Goal: Complete application form

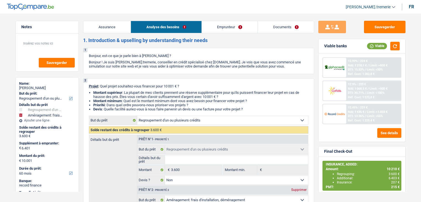
select select "refinancing"
select select "movingOrInstallation"
select select "60"
select select "refinancing"
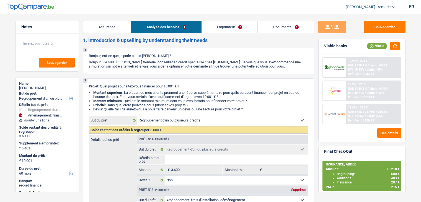
select select "refinancing"
select select "false"
select select "movingOrInstallation"
select select "false"
select select "60"
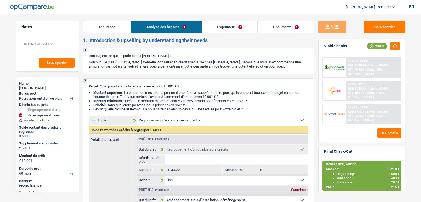
select select "worker"
select select "netSalary"
select select "mealVouchers"
select select "liveWithParents"
select select "personalLoan"
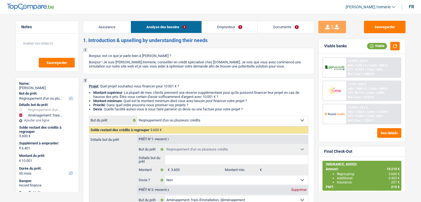
select select "homeFurnishingOrRelocation"
select select "48"
select select "refinancing"
select select "false"
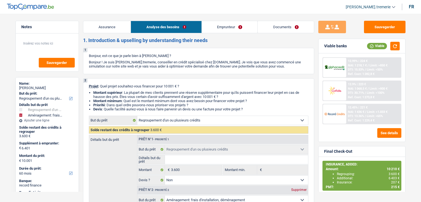
select select "movingOrInstallation"
select select "false"
select select "60"
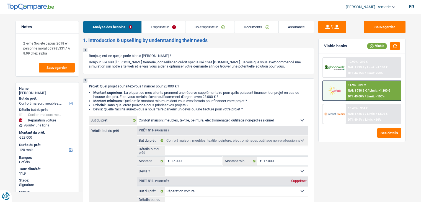
select select "household"
select select "carRepair"
select select "120"
select select "household"
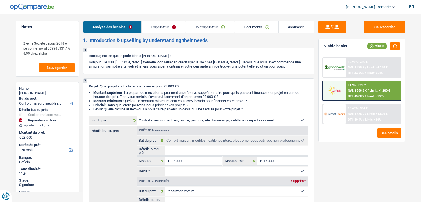
select select "household"
select select "carRepair"
select select "120"
select select "independent"
select select "invalid"
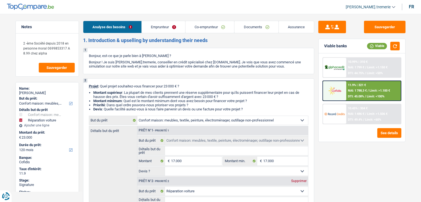
select select "netSalary"
select select "disabilityPension"
select select "rents"
select select "personalLoan"
select select "other"
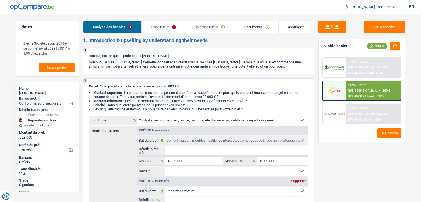
select select "30"
select select "household"
select select "carRepair"
select select "120"
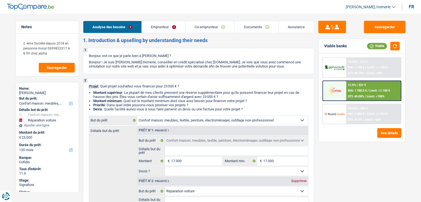
select select "rents"
select select "BE"
select select "personalLoan"
select select "other"
select select "30"
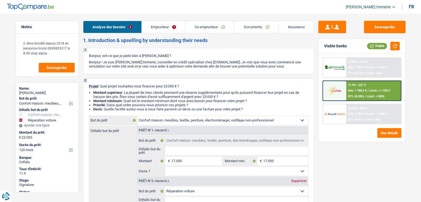
click at [170, 25] on link "Emprunteur" at bounding box center [163, 27] width 43 height 12
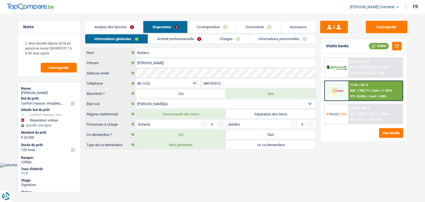
click at [234, 39] on link "Charges" at bounding box center [230, 38] width 38 height 9
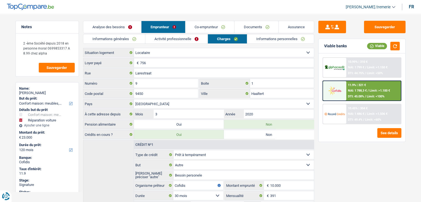
click at [114, 27] on link "Analyse des besoins" at bounding box center [112, 27] width 58 height 12
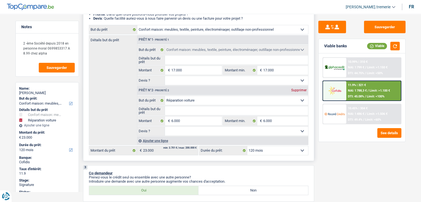
scroll to position [94, 0]
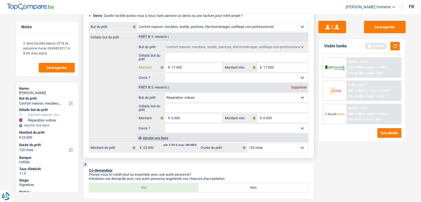
type input "1"
type input "10"
type input "100"
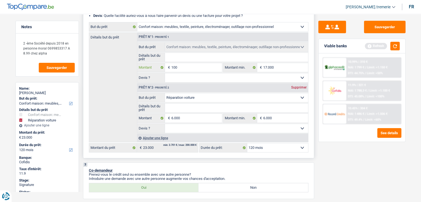
type input "100"
type input "1.000"
type input "10.000"
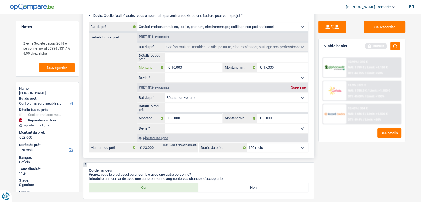
type input "10.000"
click at [131, 112] on div "Détails but du prêt Prêt n°1 - Priorité 1 Confort maison: meubles, textile, pei…" at bounding box center [198, 87] width 219 height 110
type input "16.000"
select select "84"
type input "16.000"
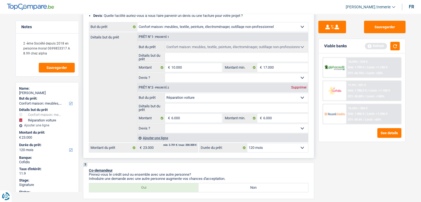
select select "84"
type input "16.000"
select select "84"
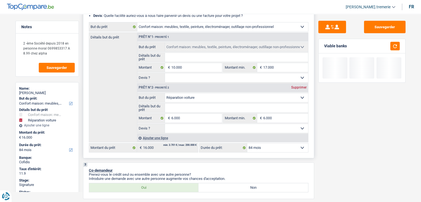
scroll to position [0, 0]
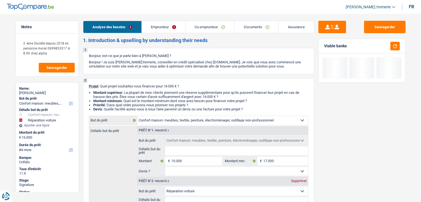
click at [160, 30] on link "Emprunteur" at bounding box center [163, 27] width 43 height 12
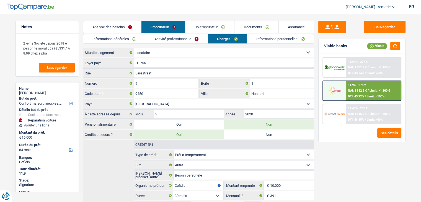
scroll to position [62, 0]
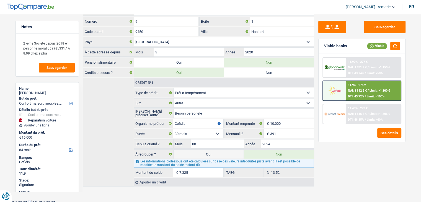
click at [198, 152] on label "Oui" at bounding box center [209, 154] width 70 height 9
click at [198, 152] on input "Oui" at bounding box center [209, 154] width 70 height 9
radio input "true"
type input "23.325"
radio input "false"
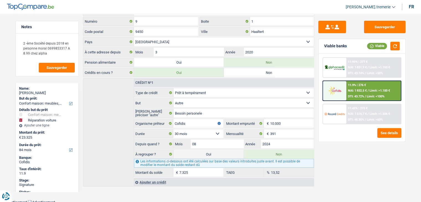
select select "refinancing"
select select "household"
select select "120"
select select "carRepair"
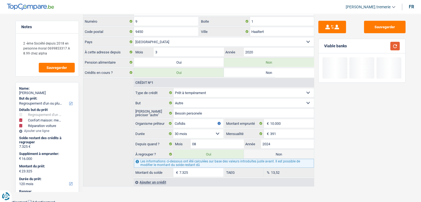
click at [395, 45] on button "button" at bounding box center [394, 46] width 9 height 9
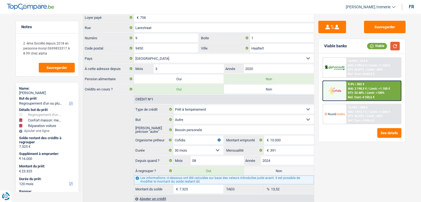
scroll to position [0, 0]
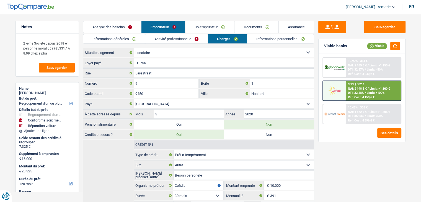
click at [106, 29] on link "Analyse des besoins" at bounding box center [112, 27] width 58 height 12
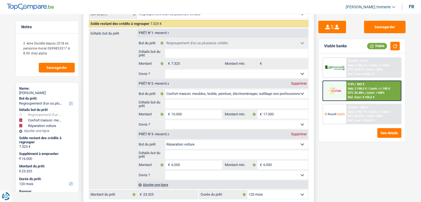
scroll to position [106, 0]
click at [299, 133] on div "Supprimer" at bounding box center [299, 134] width 18 height 3
select select "84"
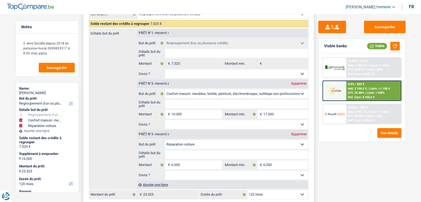
type input "10.000"
type input "17.325"
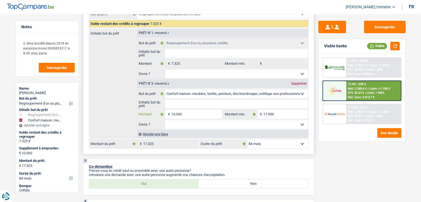
click at [175, 112] on input "10.000" at bounding box center [196, 114] width 51 height 9
type input "1.000"
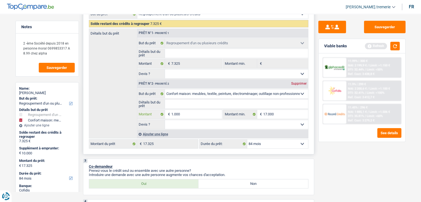
type input "11.000"
type input "18.325"
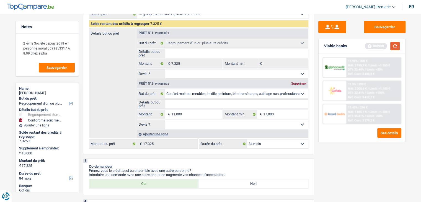
type input "18.325"
click at [395, 46] on button "button" at bounding box center [394, 46] width 9 height 9
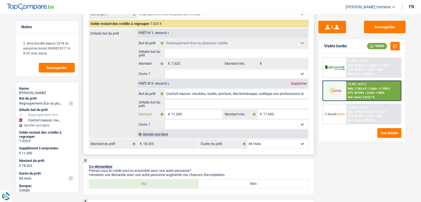
click at [188, 113] on input "11.000" at bounding box center [196, 114] width 51 height 9
type input "1.100"
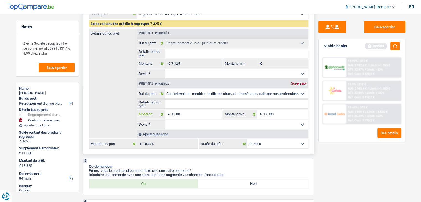
type input "110"
type input "11"
type input "1"
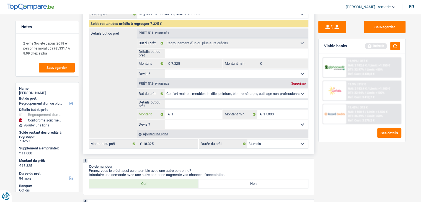
type input "1"
type input "10"
type input "100"
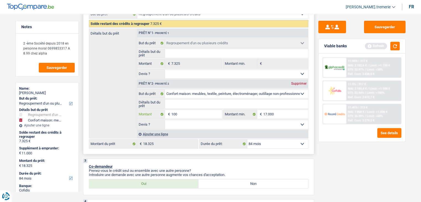
type input "1.000"
type input "10.000"
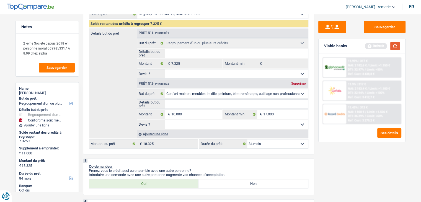
type input "10.000"
type input "17.325"
click at [398, 46] on button "button" at bounding box center [394, 46] width 9 height 9
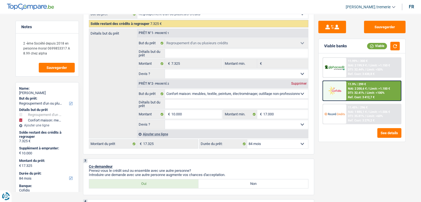
click at [362, 82] on div "11.9% | 299 €" at bounding box center [357, 84] width 18 height 4
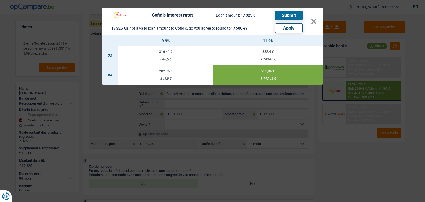
click at [288, 29] on button "Apply" at bounding box center [289, 28] width 28 height 10
type input "10.175"
type input "17.500"
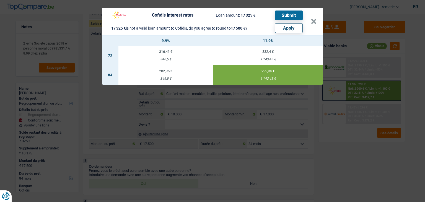
select select "other"
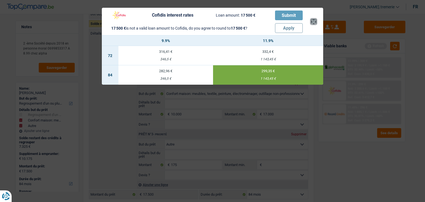
click at [314, 22] on header "Cofidis interest rates Loan amount: 17 500 € Submit 17 500 € is not a valid loa…" at bounding box center [212, 21] width 221 height 27
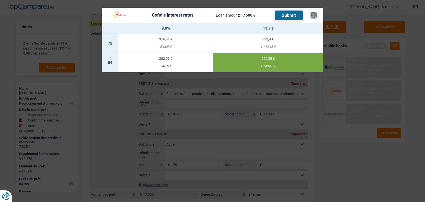
click at [313, 15] on button "×" at bounding box center [314, 15] width 6 height 6
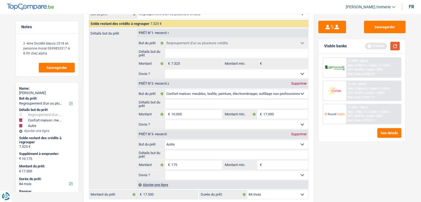
click at [393, 46] on button "button" at bounding box center [394, 46] width 9 height 9
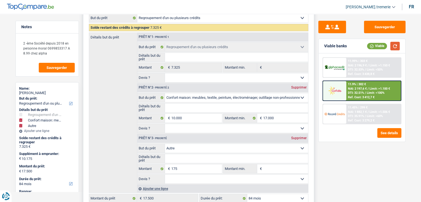
scroll to position [114, 0]
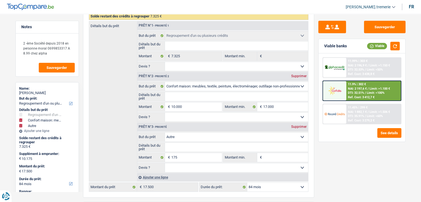
click at [342, 94] on img at bounding box center [334, 91] width 20 height 10
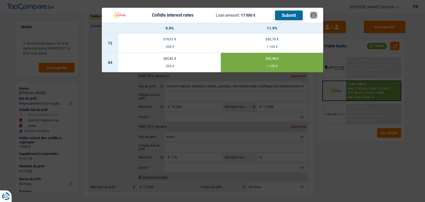
click at [316, 14] on button "×" at bounding box center [314, 15] width 6 height 6
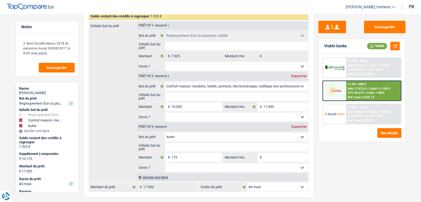
click at [357, 97] on div "Ref. Cost: 3 412,7 €" at bounding box center [361, 97] width 27 height 4
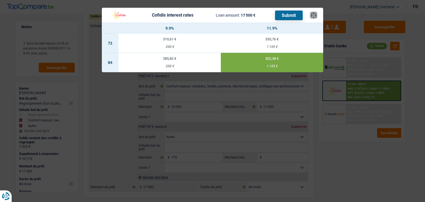
click at [314, 15] on button "×" at bounding box center [314, 15] width 6 height 6
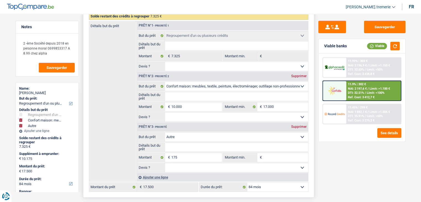
click at [261, 186] on select "12 mois 18 mois 24 mois 30 mois 36 mois 42 mois 48 mois 60 mois 72 mois 84 mois…" at bounding box center [277, 187] width 61 height 9
select select "60"
click at [247, 183] on select "12 mois 18 mois 24 mois 30 mois 36 mois 42 mois 48 mois 60 mois 72 mois 84 mois…" at bounding box center [277, 187] width 61 height 9
select select "60"
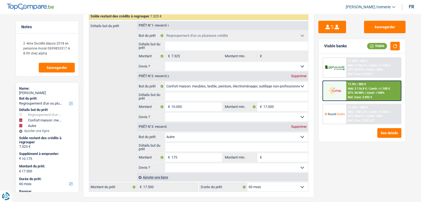
click at [346, 88] on div at bounding box center [334, 90] width 23 height 19
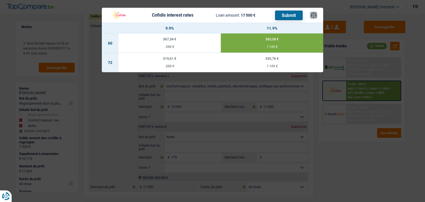
click at [311, 18] on button "×" at bounding box center [314, 15] width 6 height 6
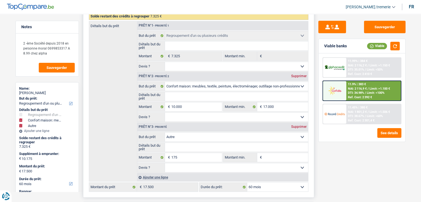
scroll to position [0, 0]
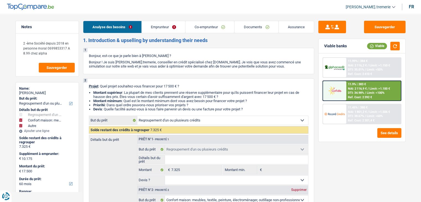
click at [199, 25] on link "Co-emprunteur" at bounding box center [209, 27] width 49 height 12
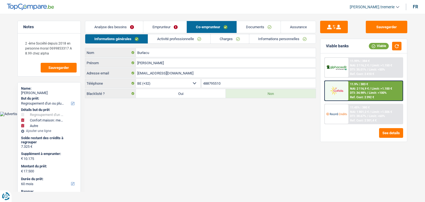
click at [167, 26] on link "Emprunteur" at bounding box center [164, 27] width 43 height 12
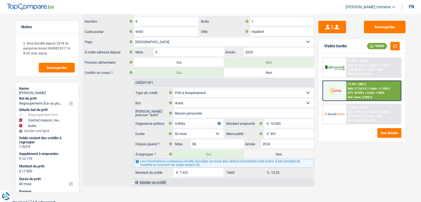
scroll to position [62, 0]
click at [359, 83] on div "11.9% | 383 €" at bounding box center [357, 84] width 18 height 4
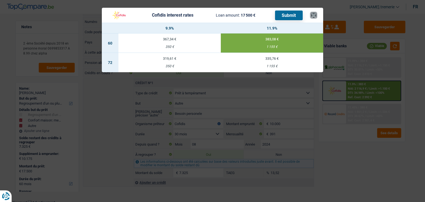
click at [313, 14] on button "×" at bounding box center [314, 15] width 6 height 6
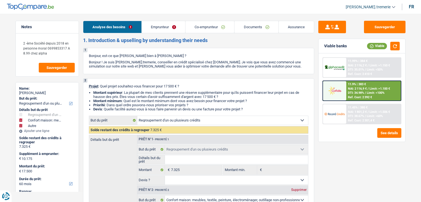
select select "refinancing"
select select "household"
select select "other"
select select "60"
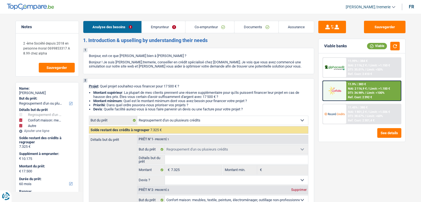
select select "refinancing"
select select "household"
select select "other"
select select "60"
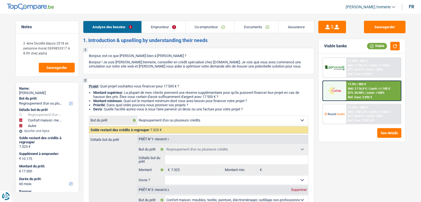
select select "independent"
select select "invalid"
select select "netSalary"
select select "disabilityPension"
select select "rents"
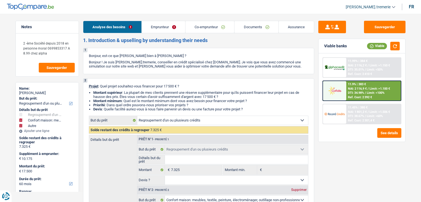
select select "personalLoan"
select select "other"
select select "30"
select select "refinancing"
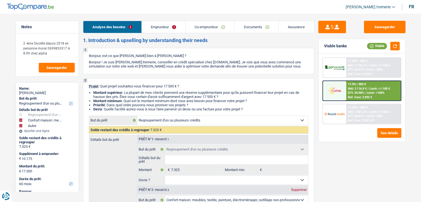
select select "household"
select select "other"
select select "60"
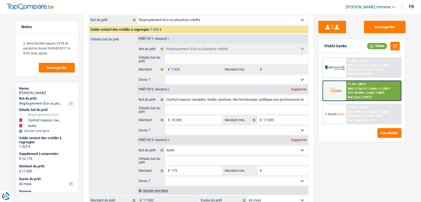
scroll to position [101, 0]
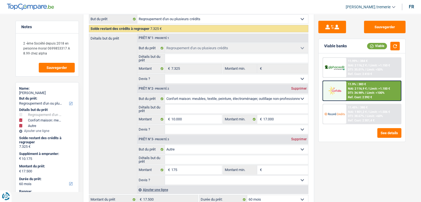
click at [371, 92] on span "Limit: <100%" at bounding box center [376, 93] width 18 height 4
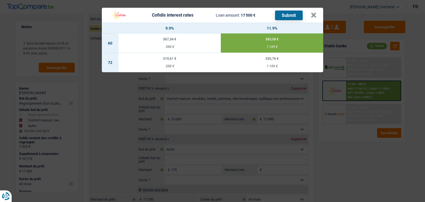
click at [290, 14] on button "Submit" at bounding box center [289, 16] width 28 height 10
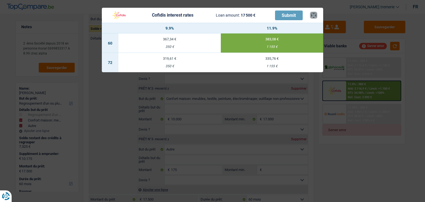
click at [314, 17] on button "×" at bounding box center [314, 15] width 6 height 6
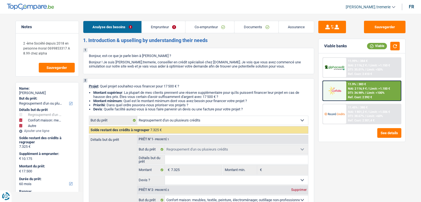
select select "refinancing"
select select "household"
select select "other"
select select "60"
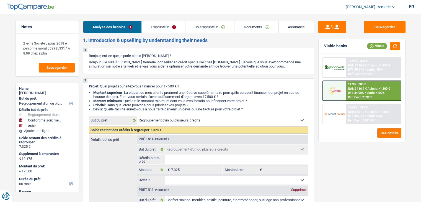
select select "refinancing"
select select "household"
select select "other"
select select "60"
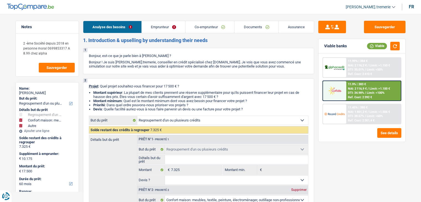
select select "independent"
select select "invalid"
select select "netSalary"
select select "disabilityPension"
select select "rents"
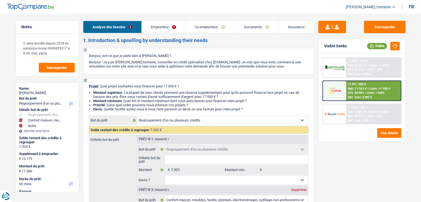
select select "personalLoan"
select select "other"
select select "30"
select select "refinancing"
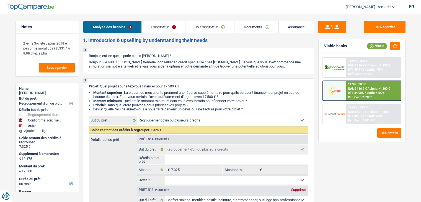
select select "household"
select select "other"
select select "60"
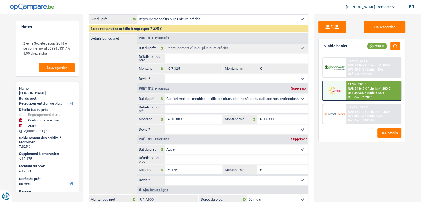
click at [337, 90] on img at bounding box center [334, 91] width 20 height 10
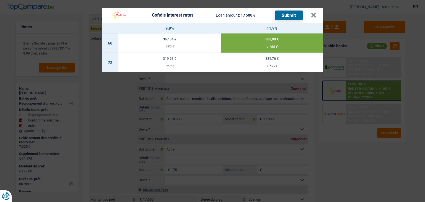
click at [286, 16] on button "Submit" at bounding box center [289, 16] width 28 height 10
click at [312, 16] on button "×" at bounding box center [314, 15] width 6 height 6
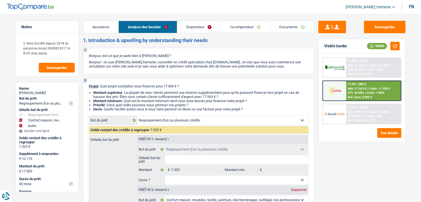
select select "refinancing"
select select "household"
select select "other"
select select "60"
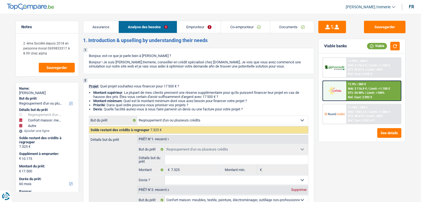
select select "refinancing"
select select "household"
select select "other"
select select "60"
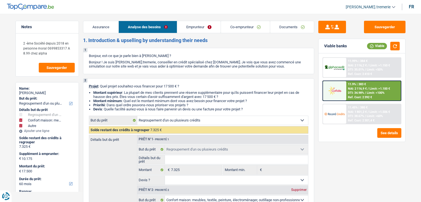
select select "independent"
select select "invalid"
select select "netSalary"
select select "disabilityPension"
select select "rents"
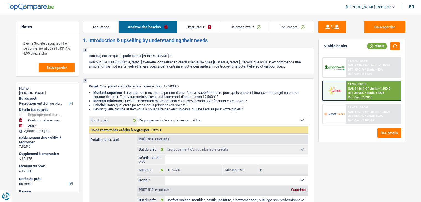
select select "personalLoan"
select select "other"
select select "30"
select select "refinancing"
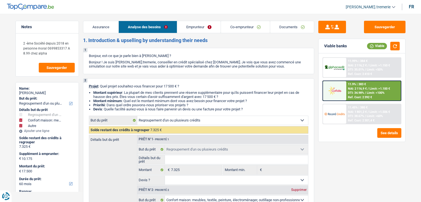
select select "household"
select select "other"
select select "60"
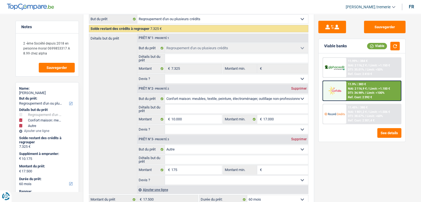
click at [360, 85] on div "11.9% | 383 €" at bounding box center [357, 84] width 18 height 4
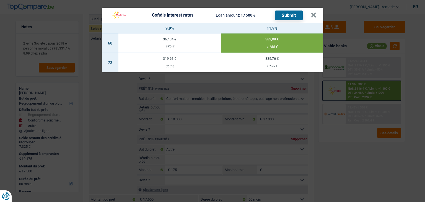
click at [287, 15] on button "Submit" at bounding box center [289, 16] width 28 height 10
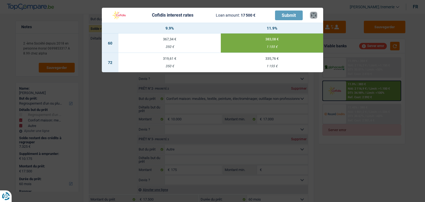
click at [311, 16] on button "×" at bounding box center [314, 15] width 6 height 6
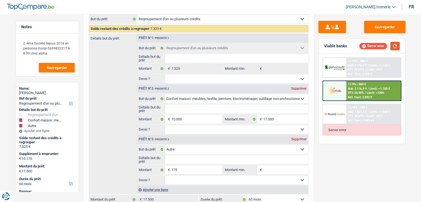
click at [393, 48] on button "button" at bounding box center [394, 46] width 9 height 9
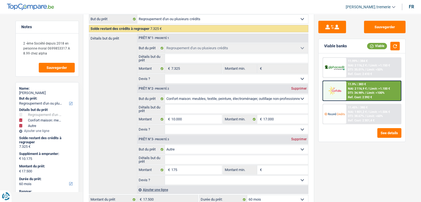
click at [352, 89] on span "NAI: 2 116,9 €" at bounding box center [357, 89] width 19 height 4
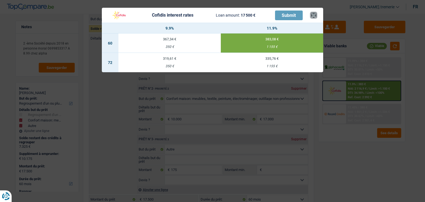
click at [313, 14] on button "×" at bounding box center [314, 15] width 6 height 6
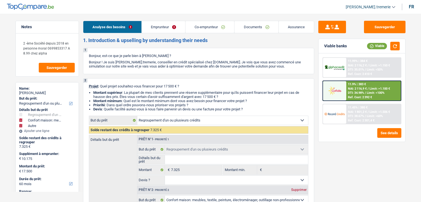
select select "refinancing"
select select "household"
select select "other"
select select "60"
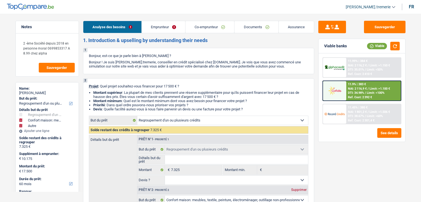
select select "refinancing"
select select "household"
select select "other"
select select "60"
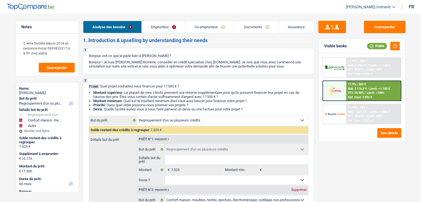
select select "independent"
select select "invalid"
select select "netSalary"
select select "disabilityPension"
select select "rents"
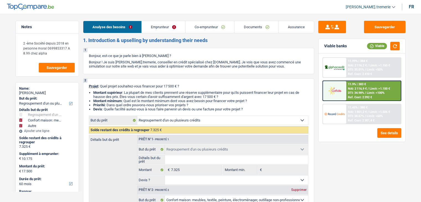
select select "personalLoan"
select select "other"
select select "30"
select select "refinancing"
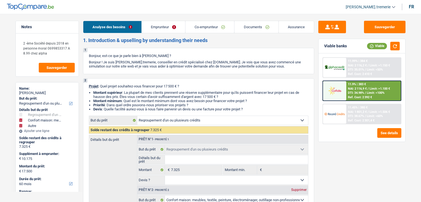
select select "household"
select select "other"
select select "60"
